Goal: Check status: Check status

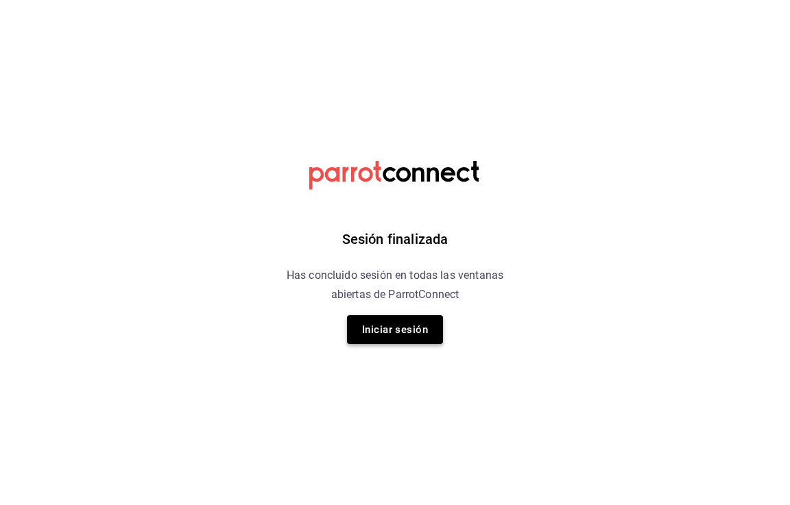
click at [437, 337] on button "Iniciar sesión" at bounding box center [395, 329] width 96 height 29
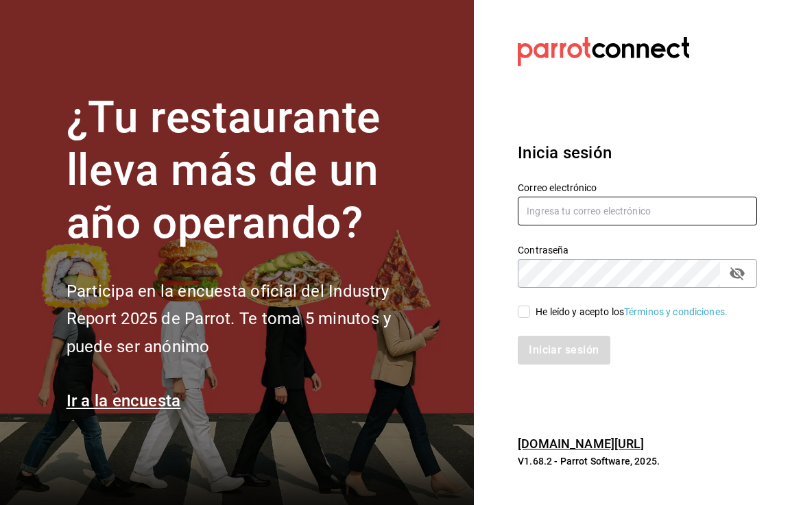
type input "restaurantmiragesanjuan@gmail.com"
click at [528, 314] on input "He leído y acepto los Términos y condiciones." at bounding box center [523, 312] width 12 height 12
checkbox input "true"
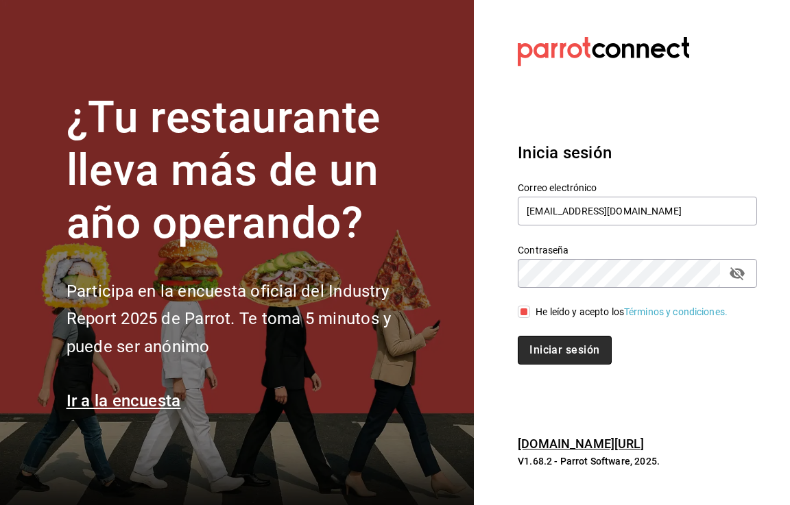
click at [554, 350] on button "Iniciar sesión" at bounding box center [563, 350] width 93 height 29
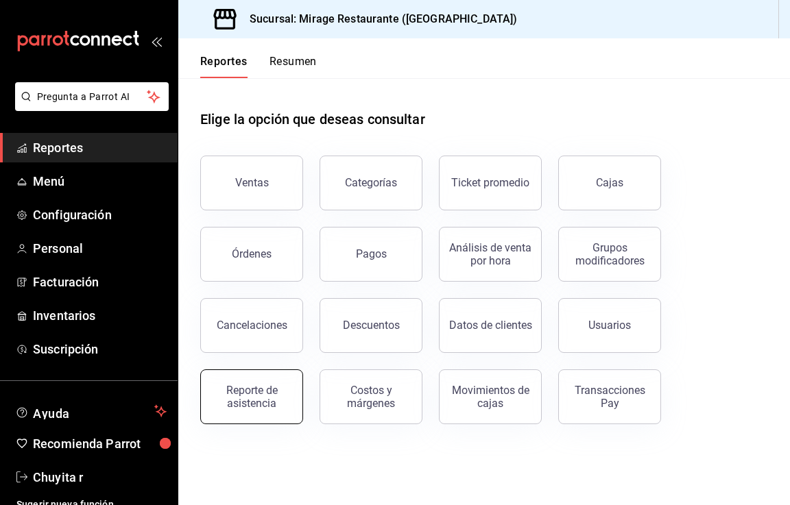
click at [267, 391] on div "Reporte de asistencia" at bounding box center [251, 397] width 85 height 26
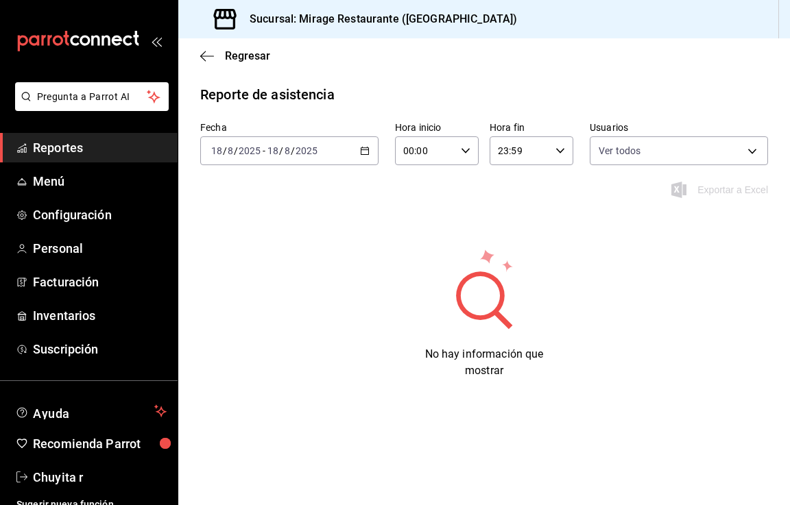
click at [361, 148] on \(Stroke\) "button" at bounding box center [365, 151] width 8 height 8
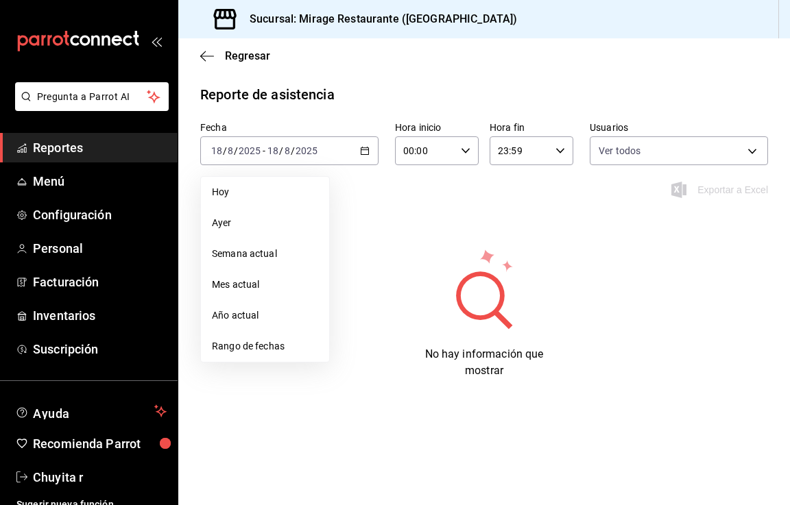
click at [248, 340] on span "Rango de fechas" at bounding box center [265, 346] width 106 height 14
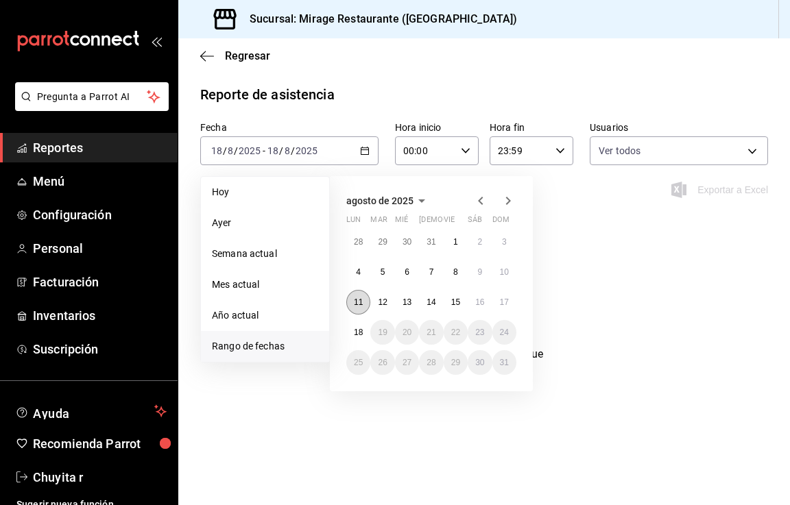
click at [355, 295] on button "11" at bounding box center [358, 302] width 24 height 25
click at [357, 334] on abbr "18" at bounding box center [358, 333] width 9 height 10
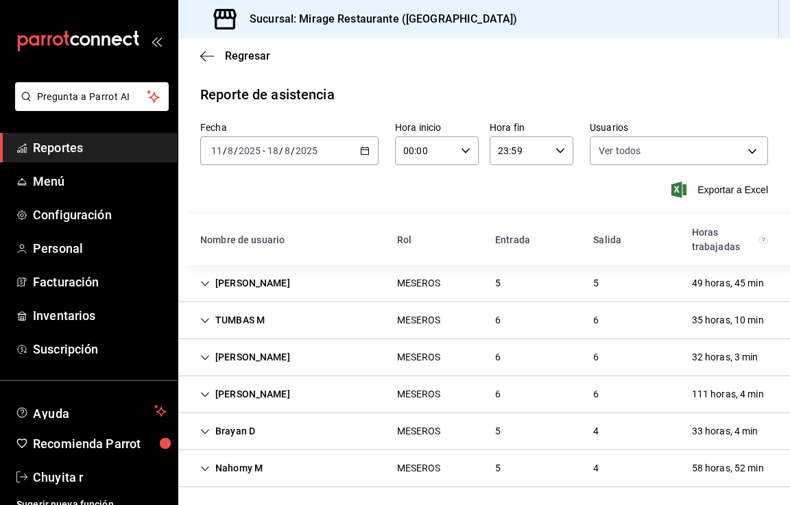
scroll to position [4, 0]
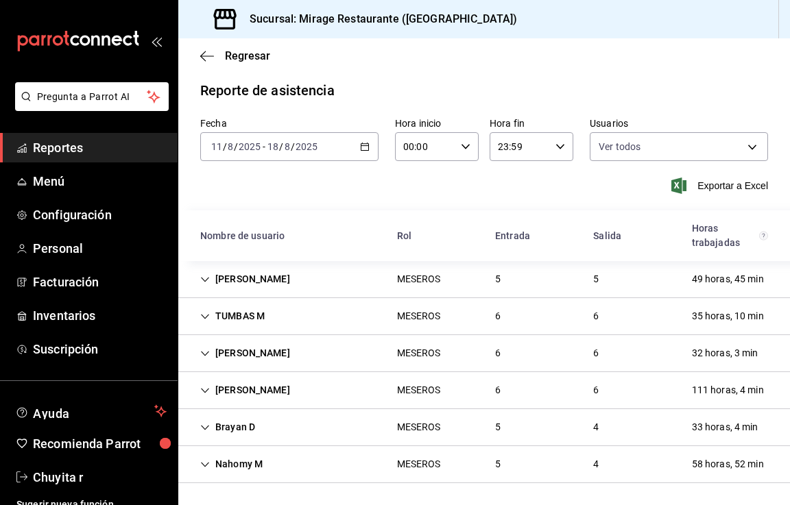
click at [260, 391] on div "Karla Ibarra" at bounding box center [245, 390] width 112 height 25
click at [219, 391] on div "Karla Ibarra" at bounding box center [245, 390] width 112 height 25
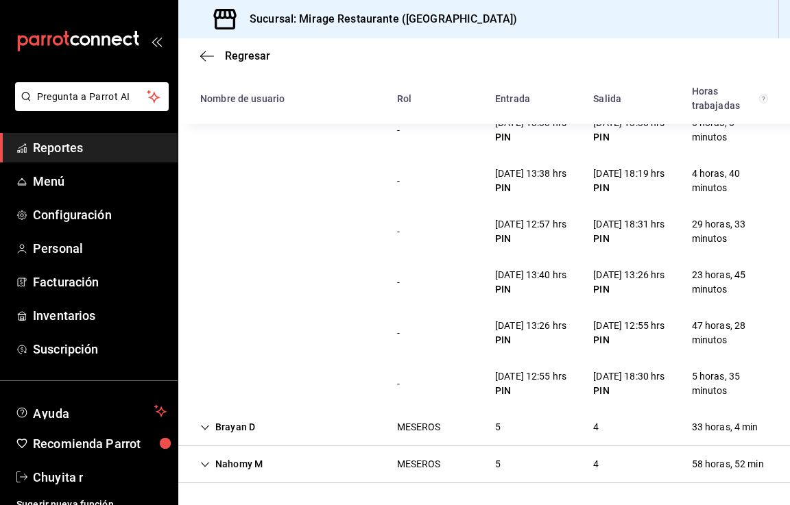
scroll to position [394, 0]
click at [204, 430] on icon "Cell" at bounding box center [205, 428] width 10 height 10
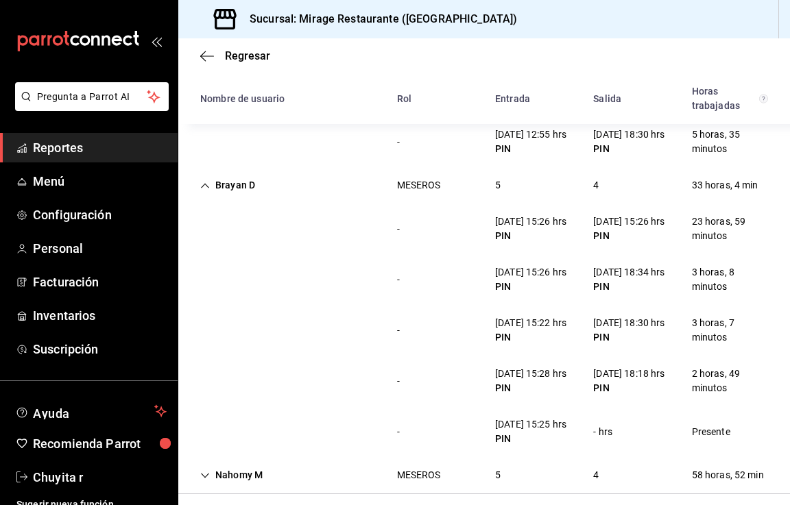
scroll to position [719, 0]
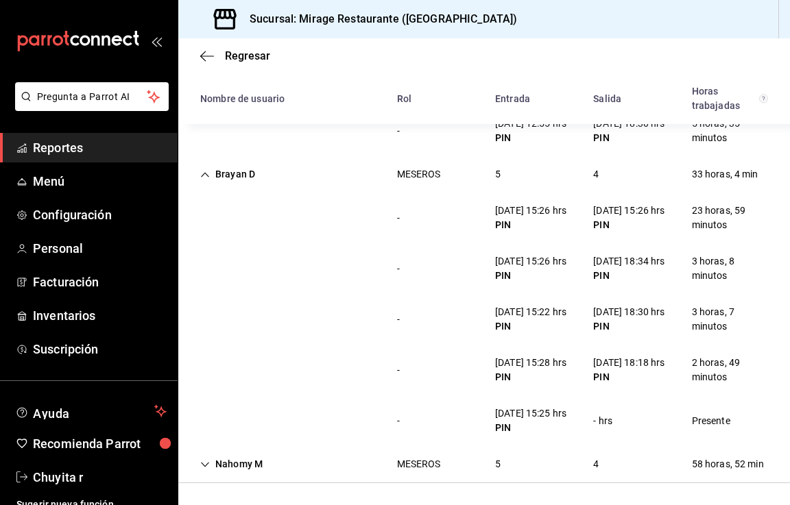
click at [202, 460] on icon "Cell" at bounding box center [205, 465] width 10 height 10
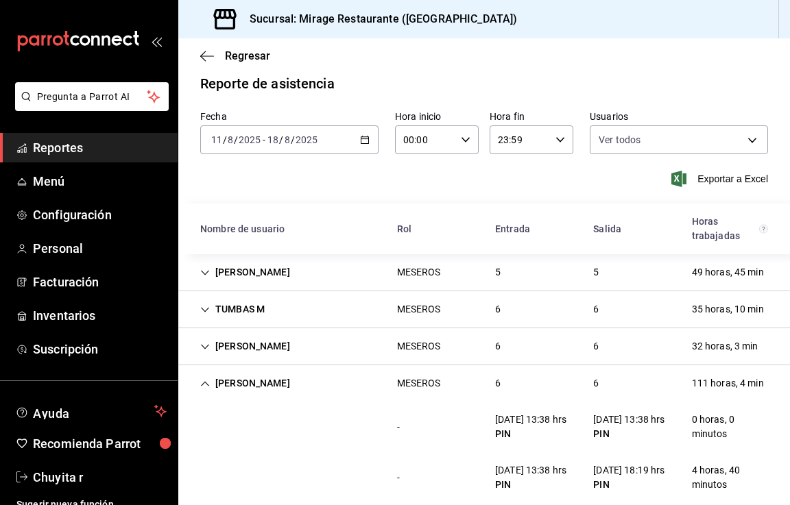
scroll to position [0, 0]
